Goal: Information Seeking & Learning: Learn about a topic

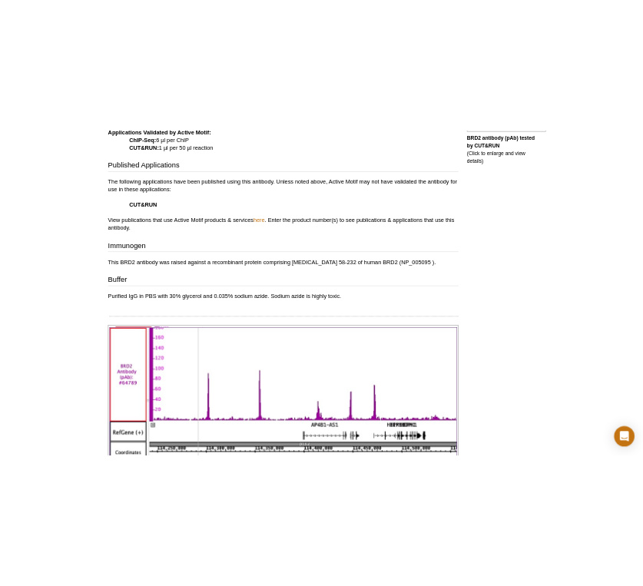
scroll to position [617, 0]
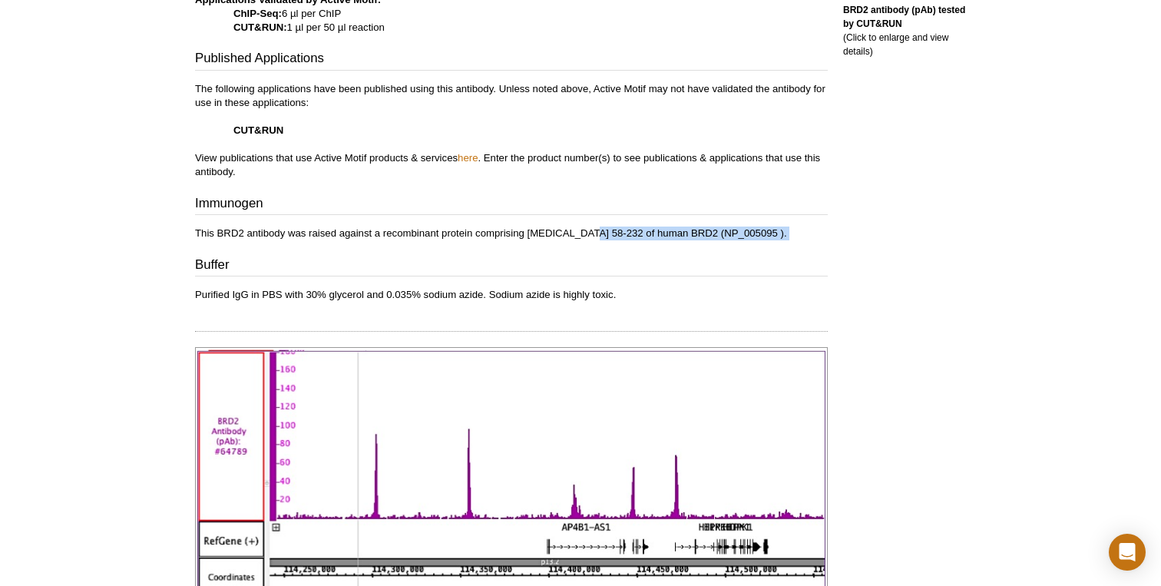
drag, startPoint x: 583, startPoint y: 232, endPoint x: 743, endPoint y: 243, distance: 160.9
click at [745, 243] on div "Application Notes Applications Validated by Active Motif: ChIP-Seq: 6 µl per Ch…" at bounding box center [511, 131] width 633 height 342
click at [702, 233] on p "This BRD2 antibody was raised against a recombinant protein comprising [MEDICAL…" at bounding box center [511, 233] width 633 height 14
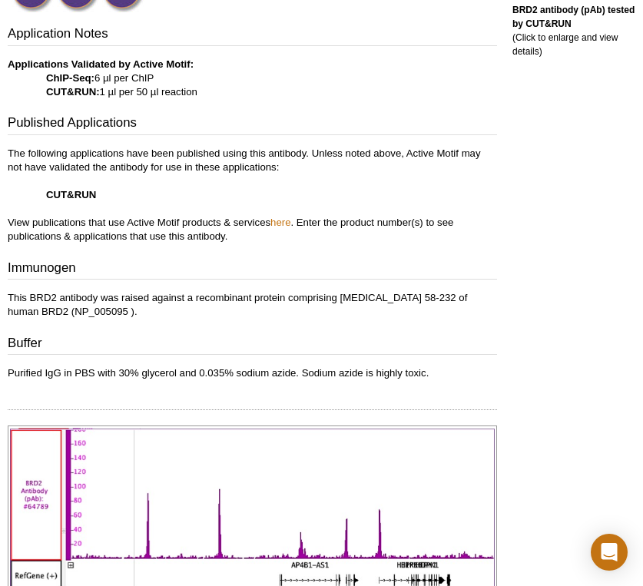
click at [235, 316] on p "This BRD2 antibody was raised against a recombinant protein comprising [MEDICAL…" at bounding box center [252, 305] width 489 height 28
drag, startPoint x: 395, startPoint y: 298, endPoint x: 431, endPoint y: 297, distance: 36.9
click at [433, 298] on p "This BRD2 antibody was raised against a recombinant protein comprising [MEDICAL…" at bounding box center [252, 305] width 489 height 28
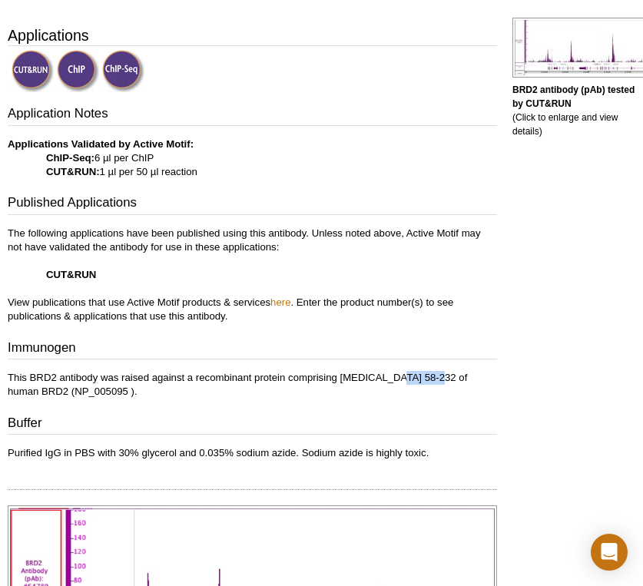
scroll to position [696, 0]
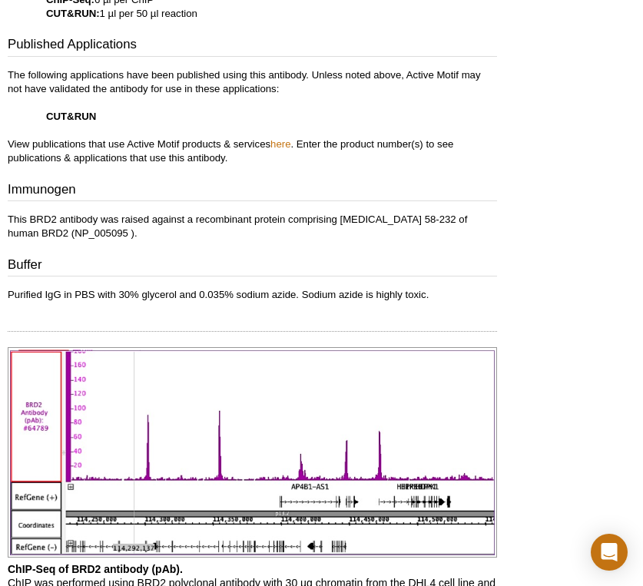
click at [436, 271] on h3 "Buffer" at bounding box center [252, 266] width 489 height 21
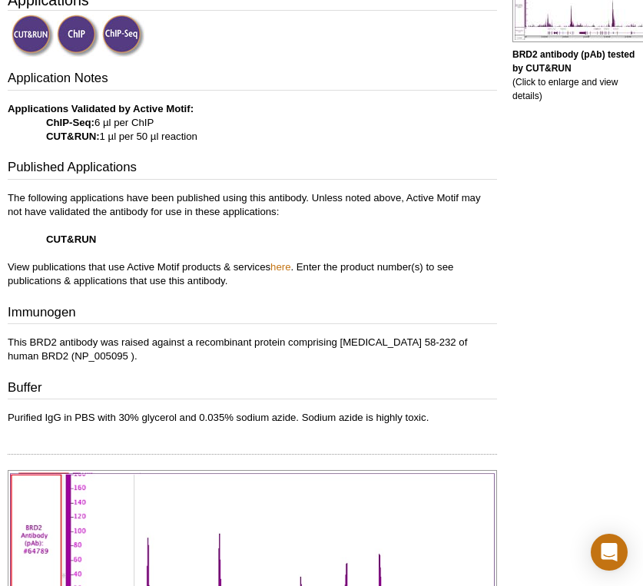
scroll to position [0, 0]
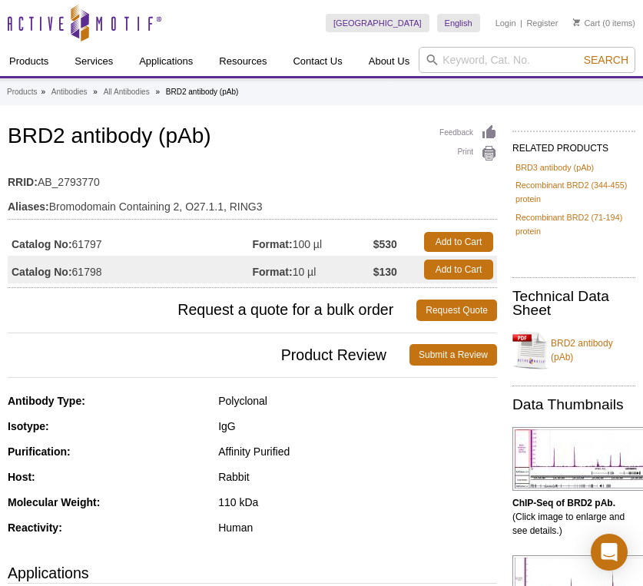
click at [91, 248] on td "Catalog No: 61797" at bounding box center [130, 242] width 245 height 28
click at [164, 359] on span "Product Review" at bounding box center [209, 354] width 402 height 21
